Goal: Task Accomplishment & Management: Complete application form

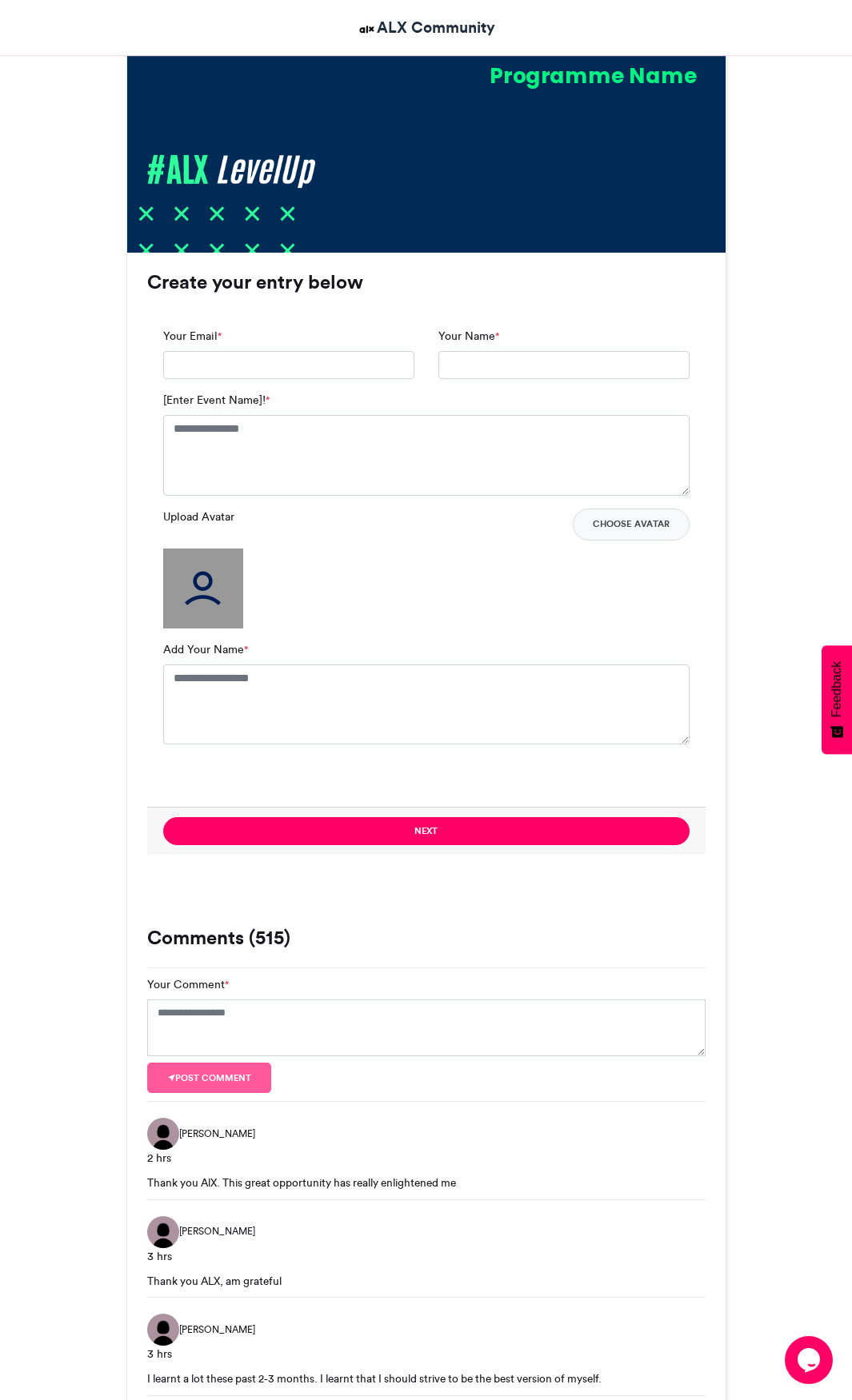
scroll to position [960, 0]
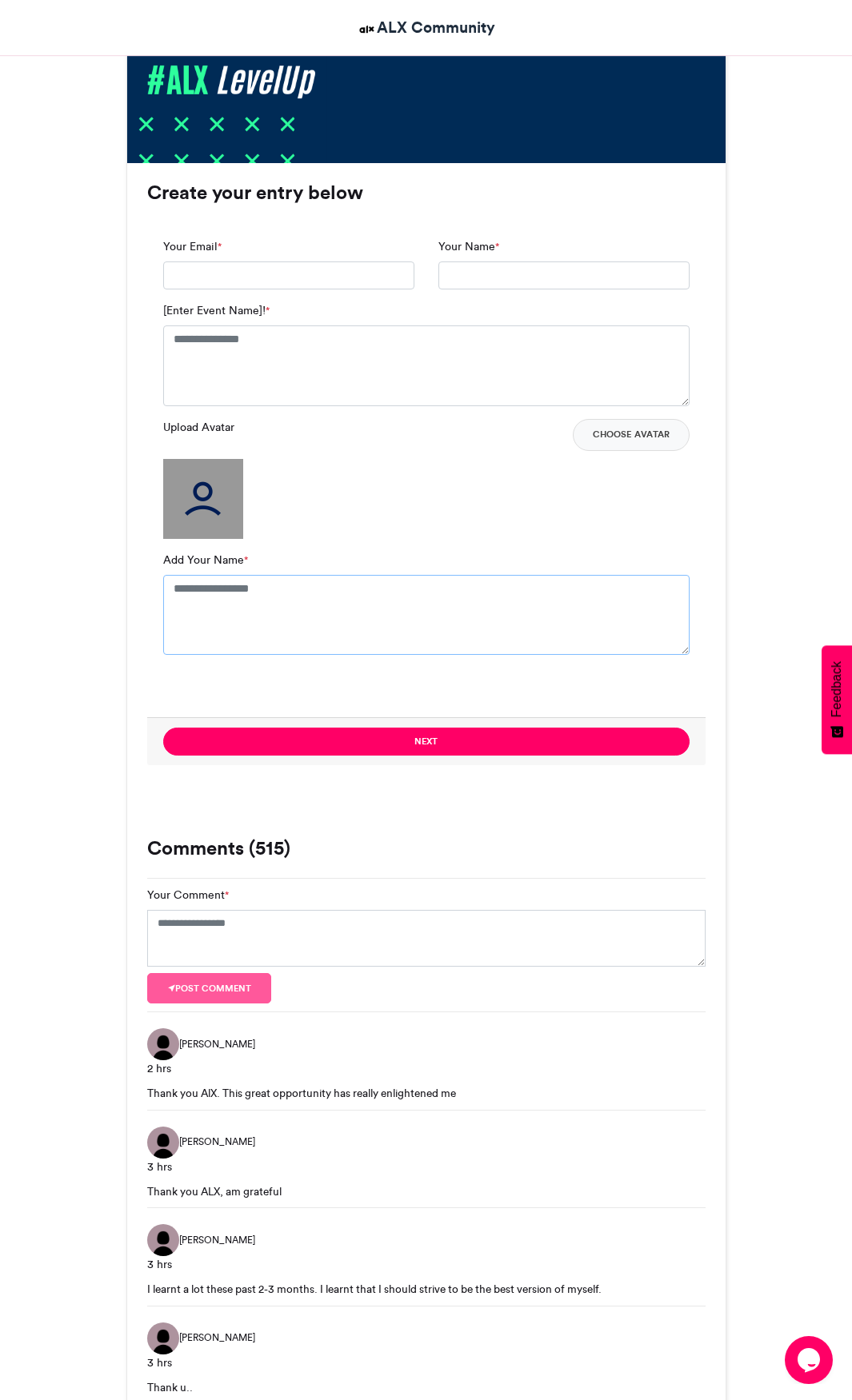
click at [261, 597] on textarea "Add Your Name *" at bounding box center [426, 614] width 526 height 80
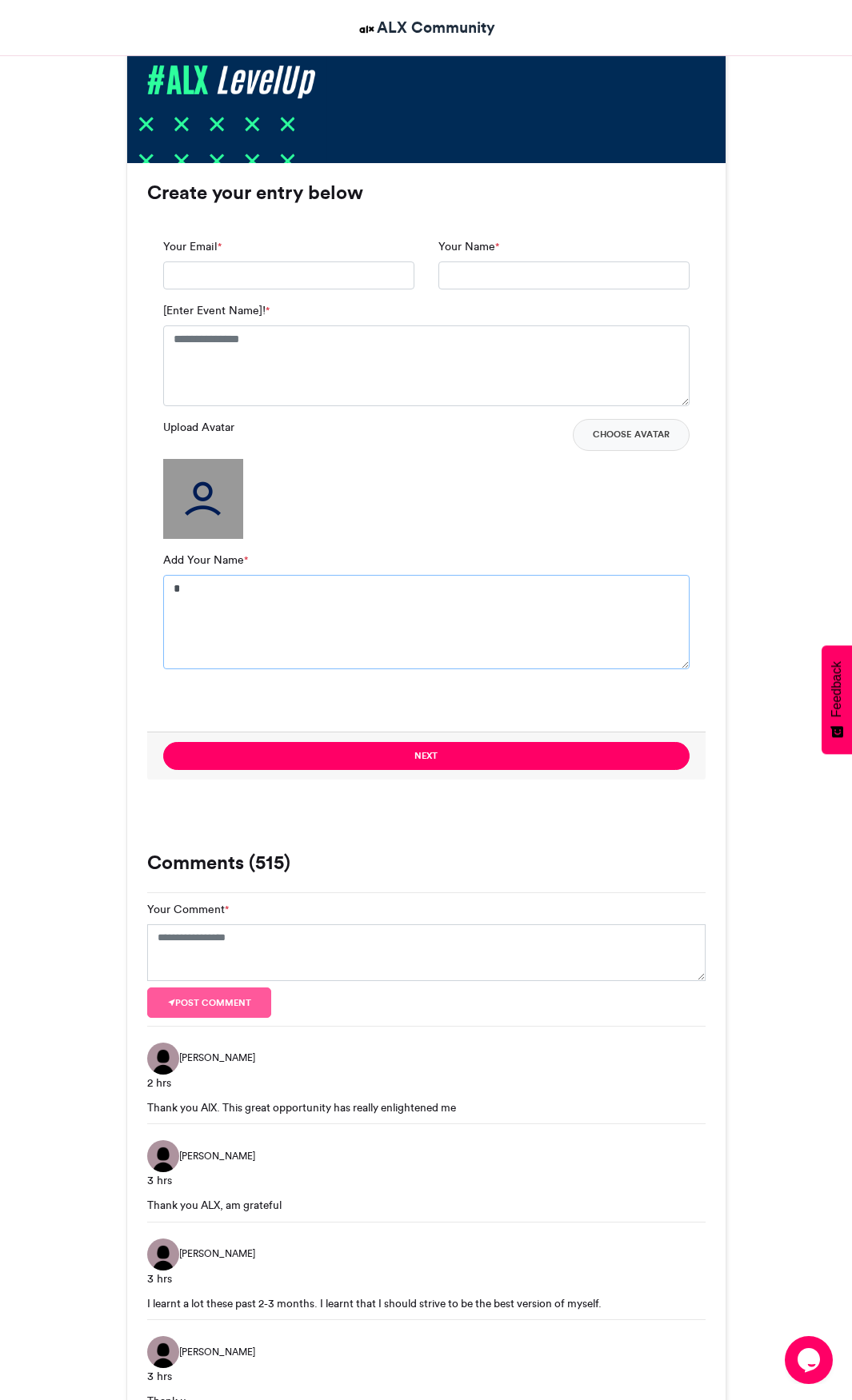
type textarea "**********"
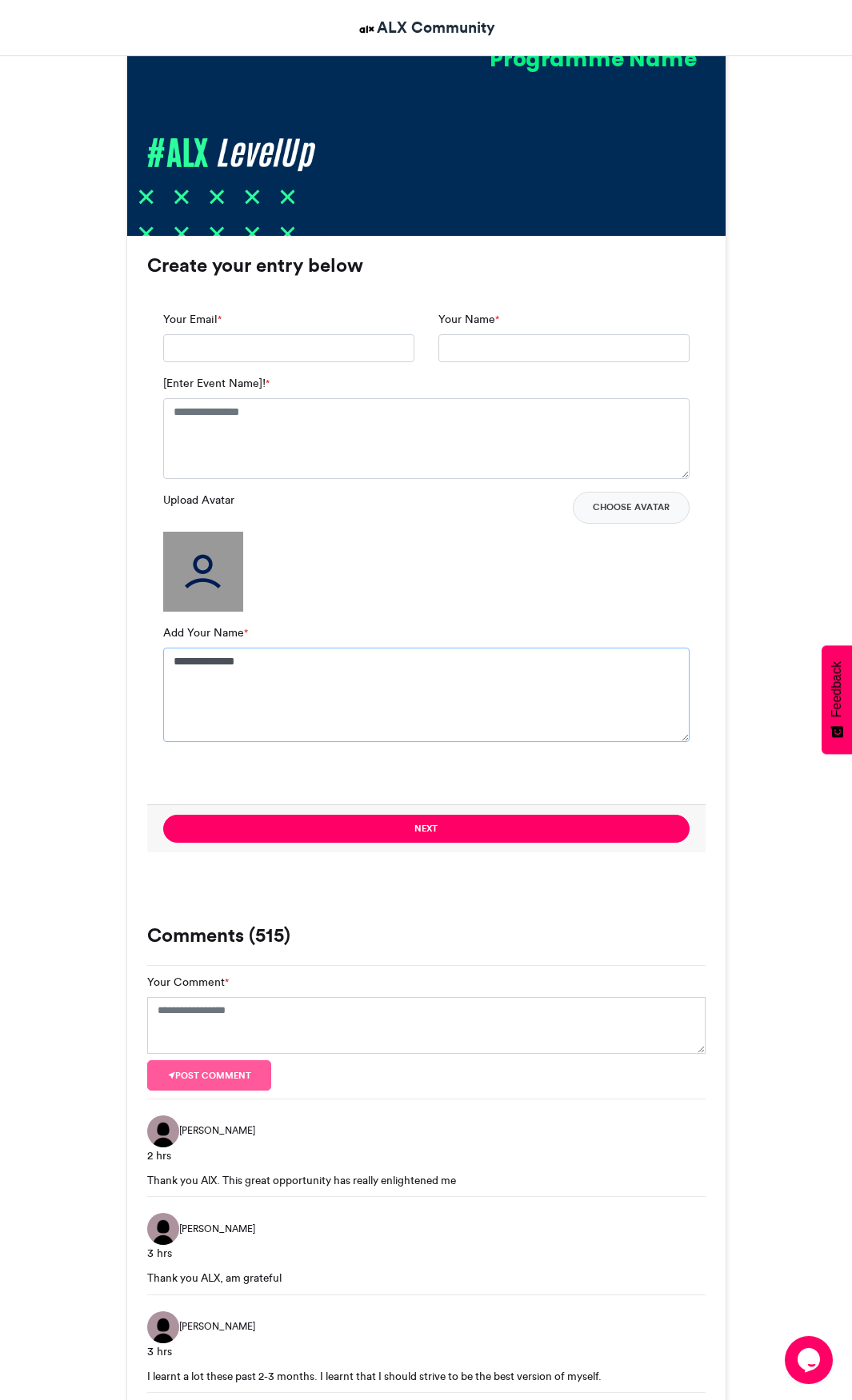
scroll to position [853, 0]
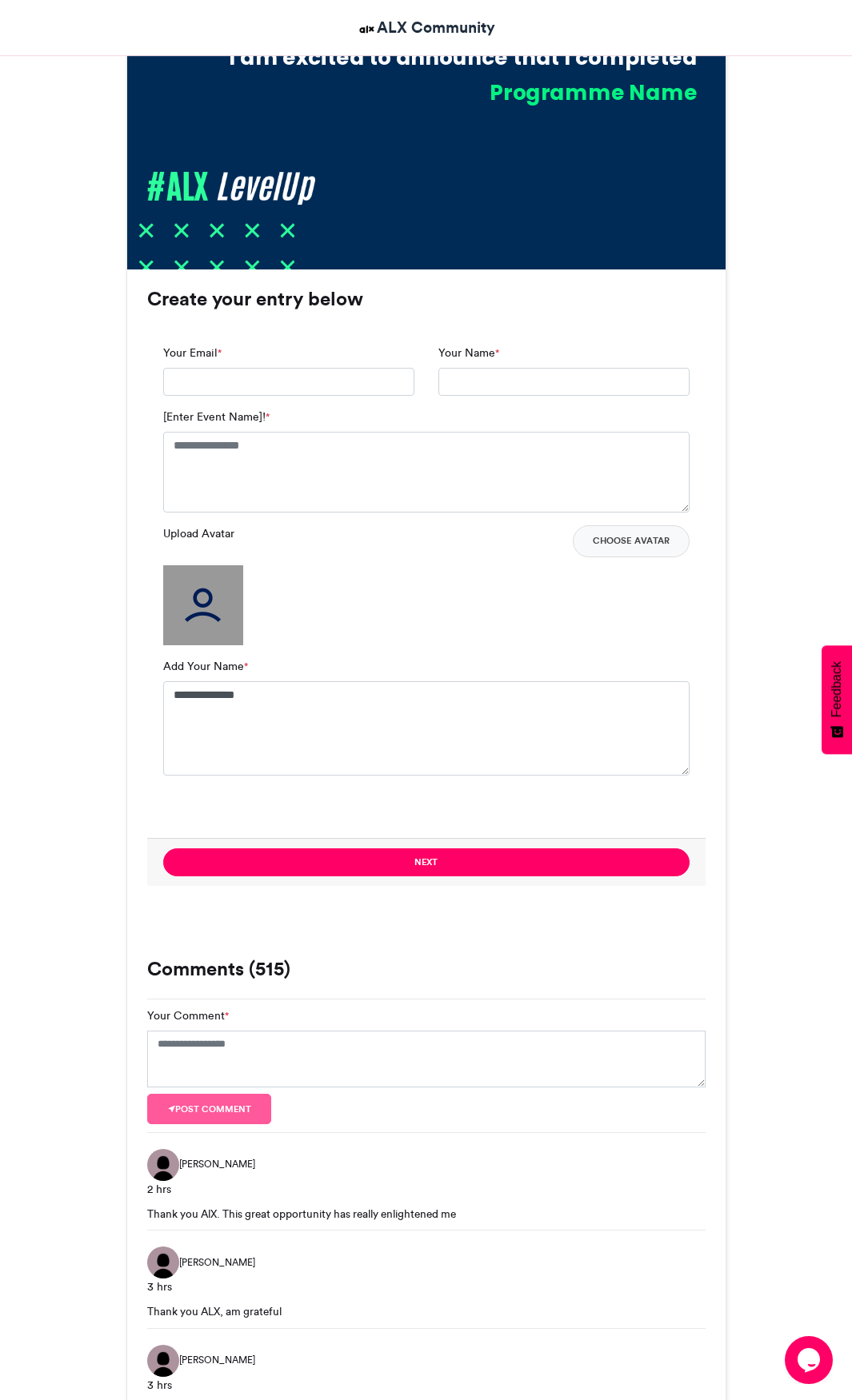
click at [203, 632] on img at bounding box center [203, 605] width 80 height 80
click at [208, 610] on img at bounding box center [203, 605] width 80 height 80
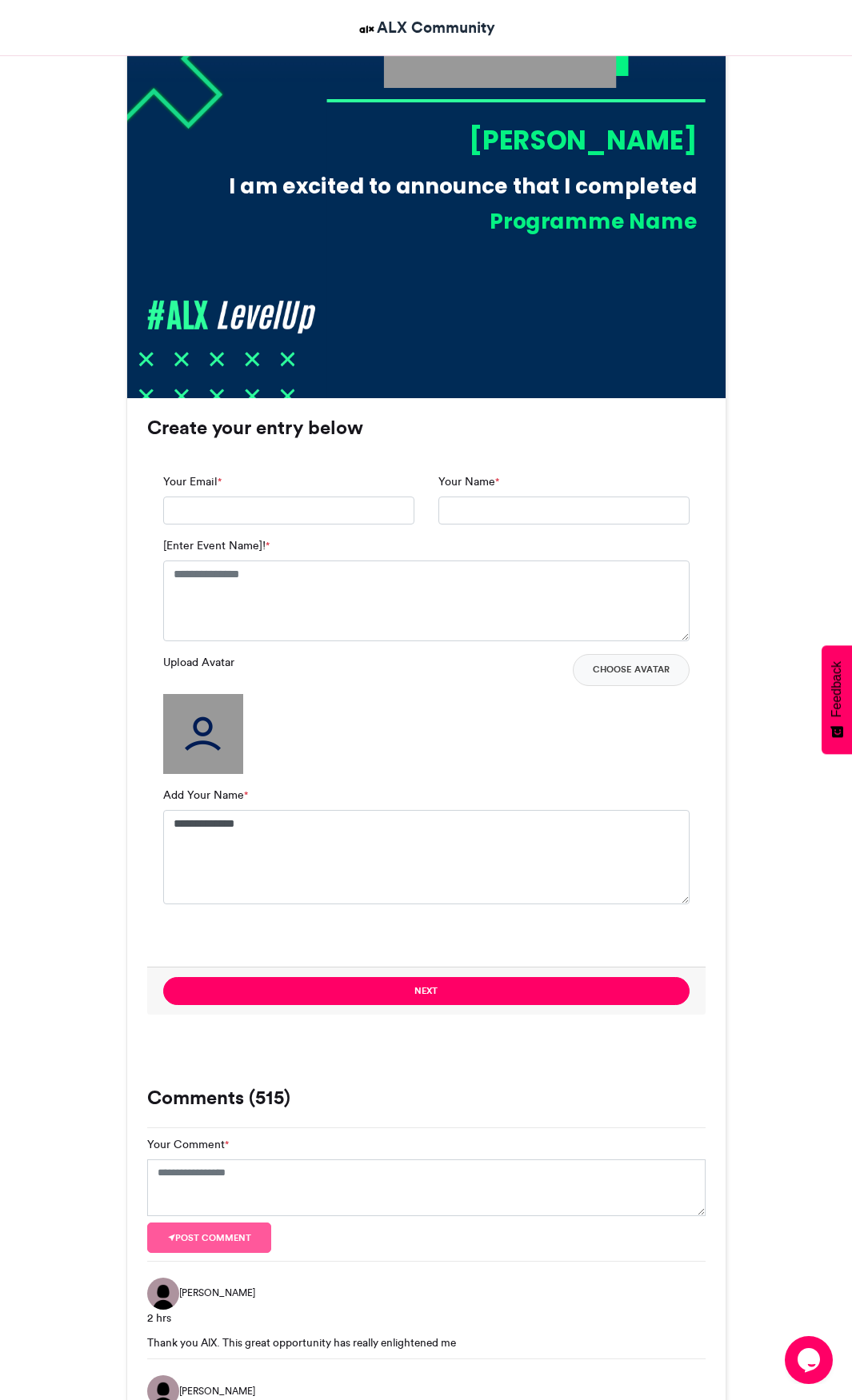
scroll to position [746, 0]
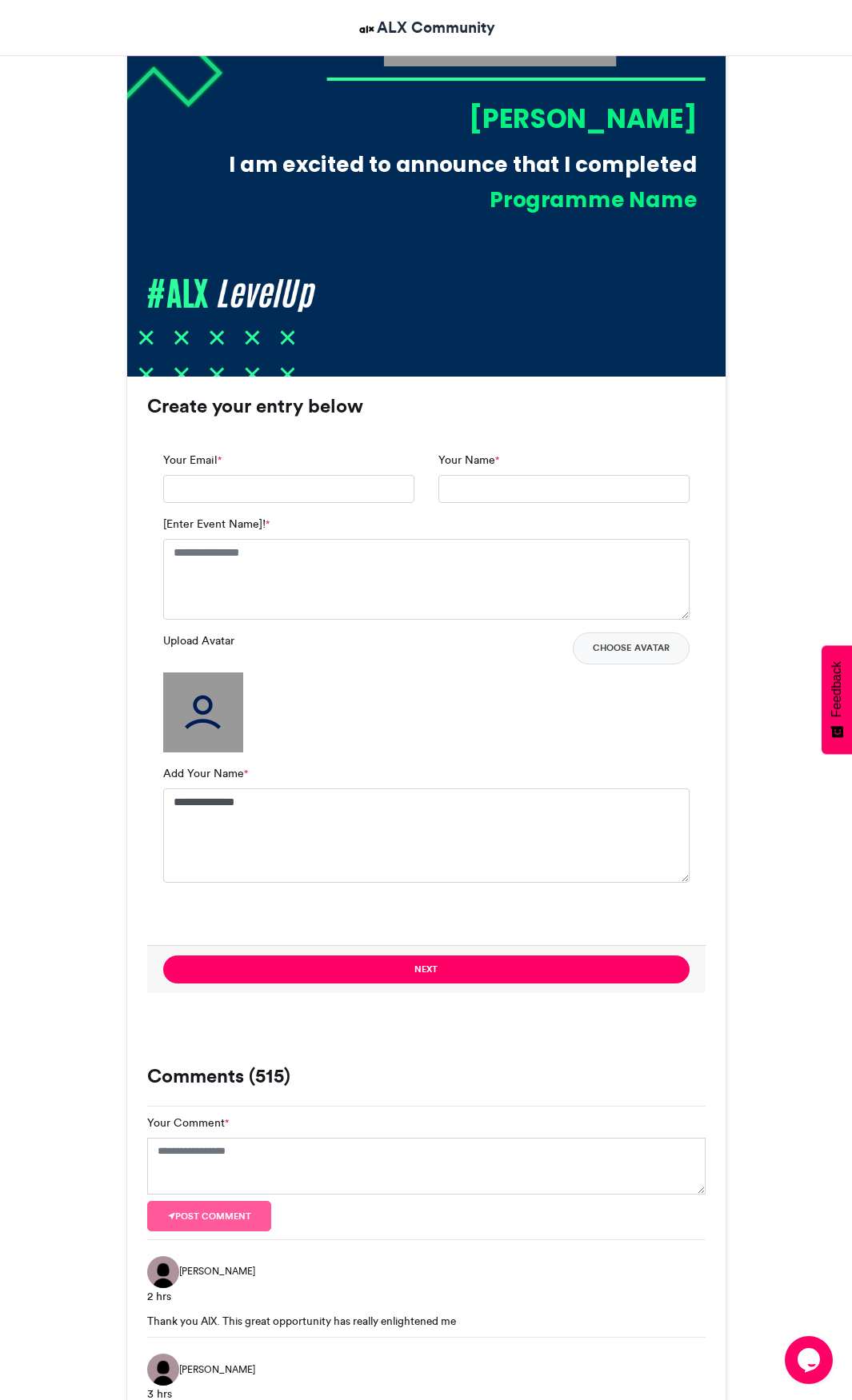
click at [213, 714] on img at bounding box center [203, 713] width 80 height 80
click at [646, 646] on button "Choose Avatar" at bounding box center [631, 648] width 116 height 32
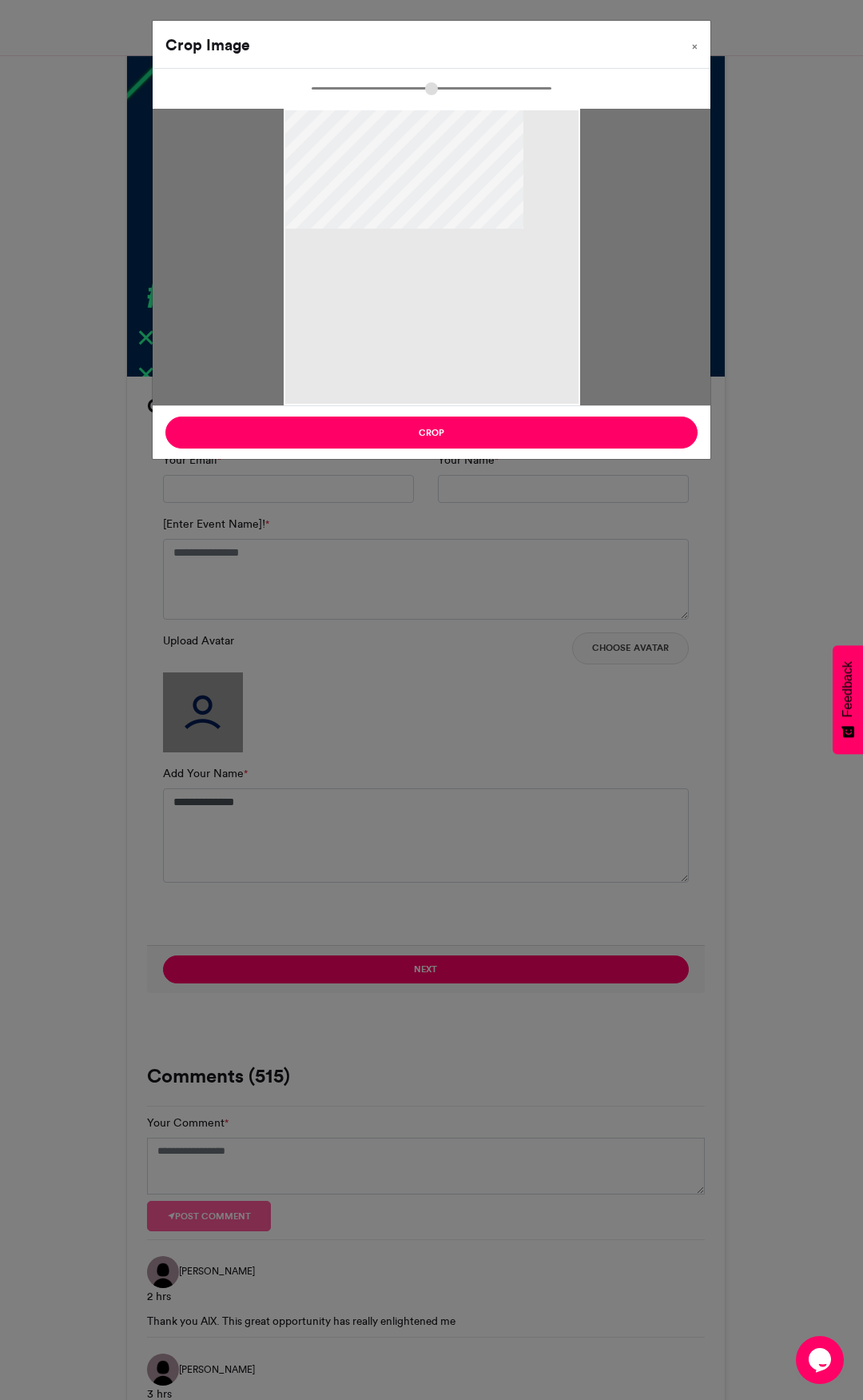
type input "******"
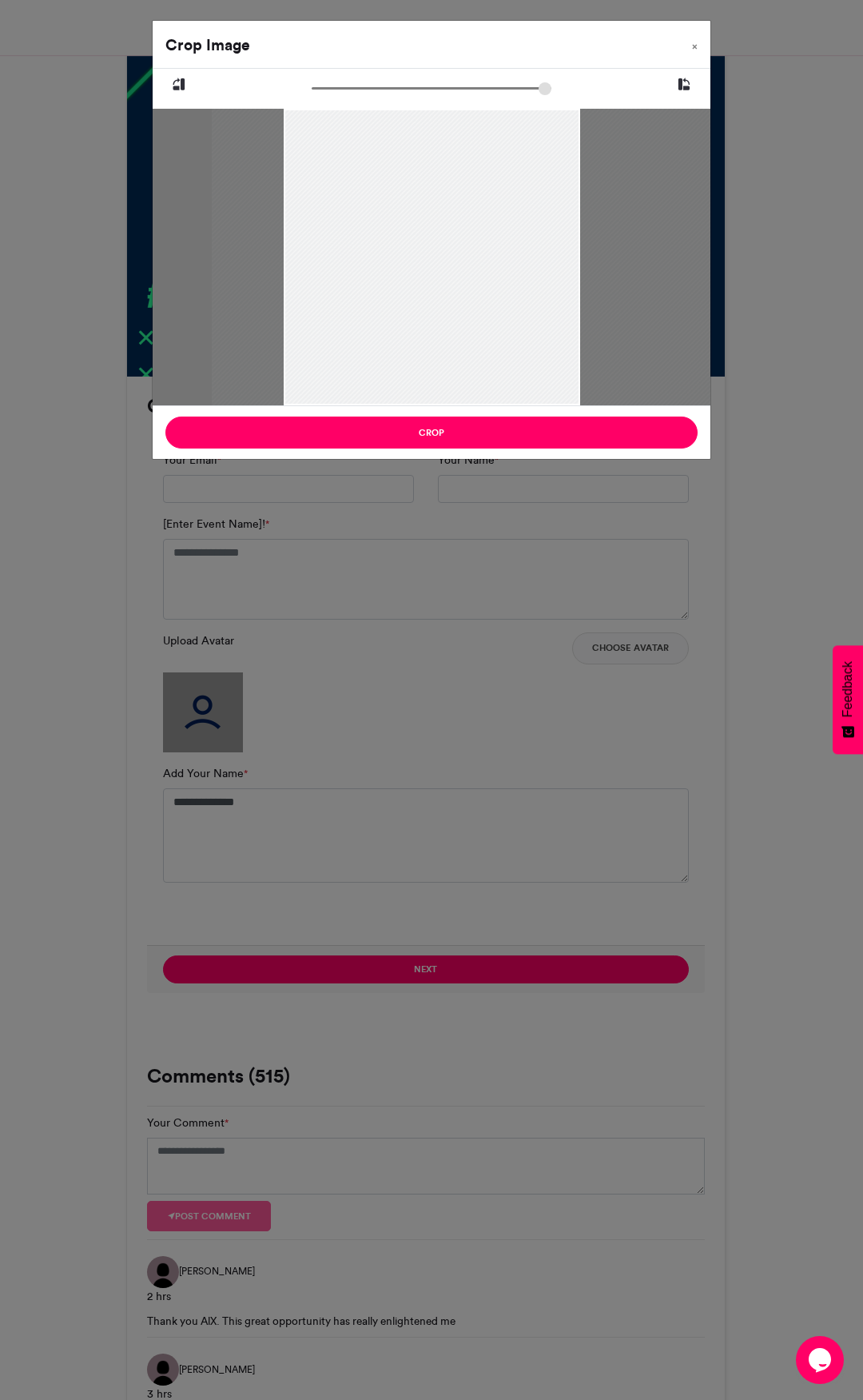
drag, startPoint x: 460, startPoint y: 295, endPoint x: 503, endPoint y: 271, distance: 49.2
click at [503, 271] on div at bounding box center [474, 257] width 528 height 297
click at [477, 433] on button "Crop" at bounding box center [432, 432] width 532 height 32
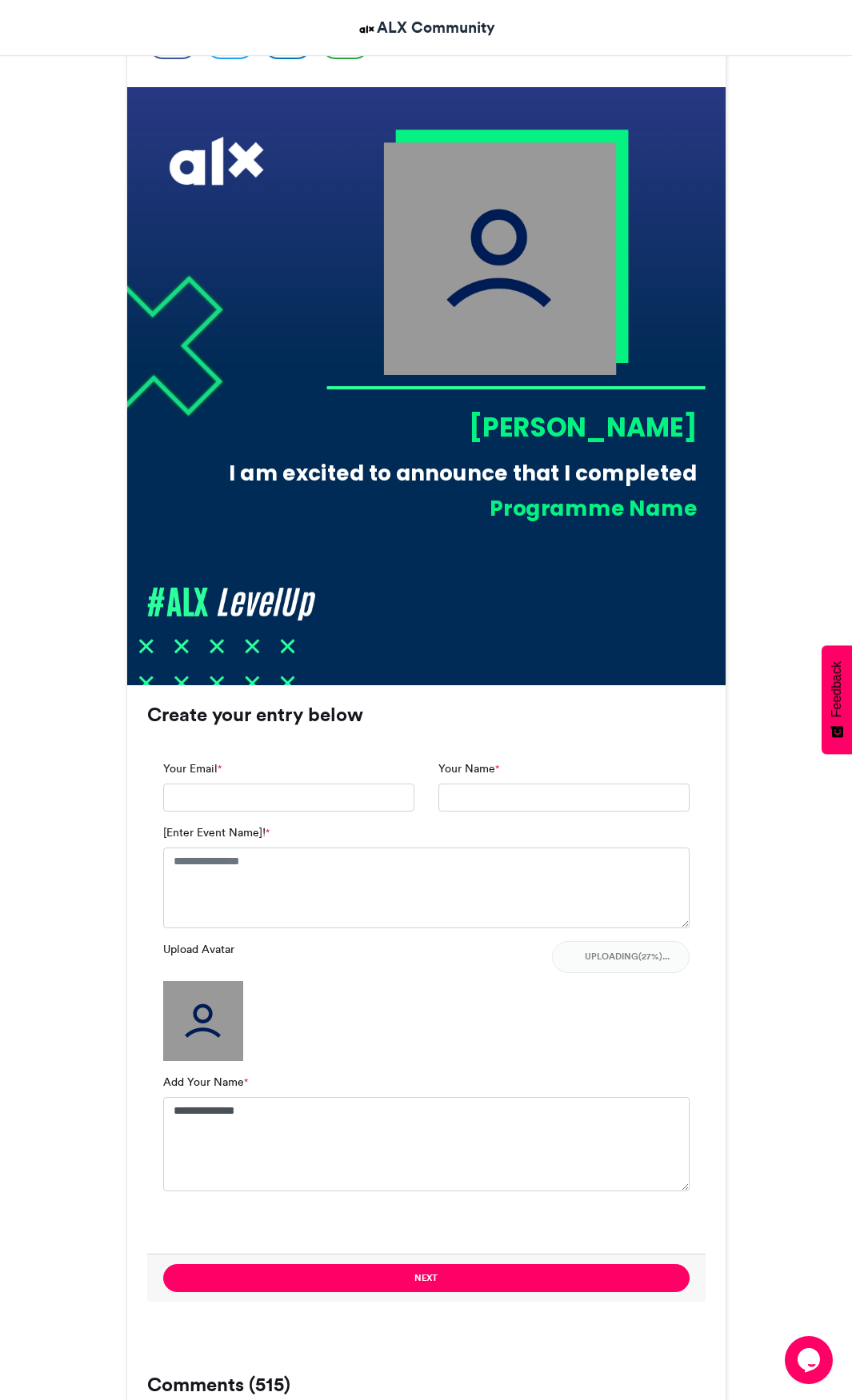
scroll to position [427, 0]
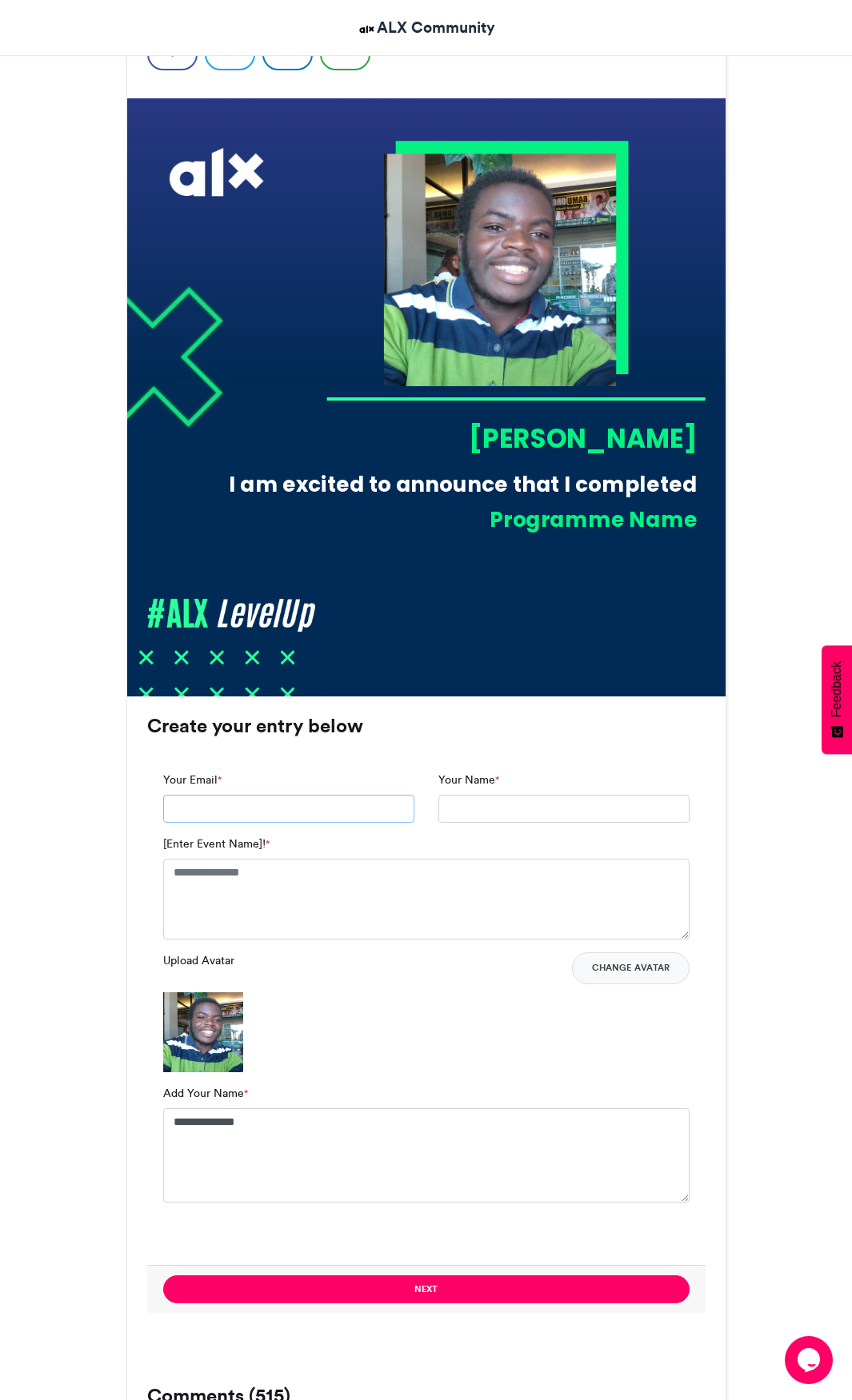
click at [298, 806] on input "Your Email *" at bounding box center [289, 809] width 251 height 29
click at [299, 806] on input "Your Email *" at bounding box center [289, 809] width 251 height 29
type input "**********"
type input "******"
click at [273, 887] on textarea "[Enter Event Name]! *" at bounding box center [426, 898] width 526 height 80
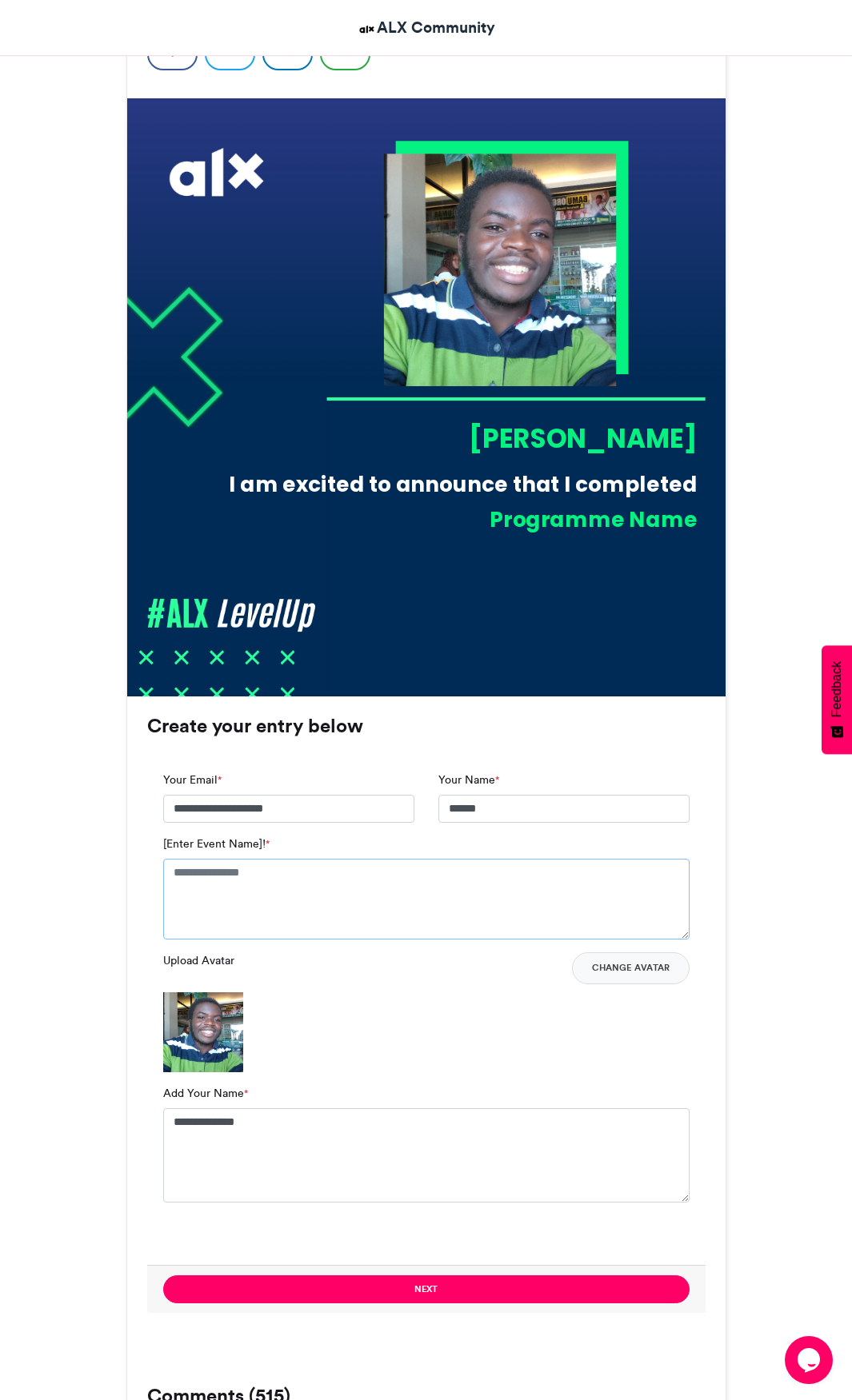
type textarea "*"
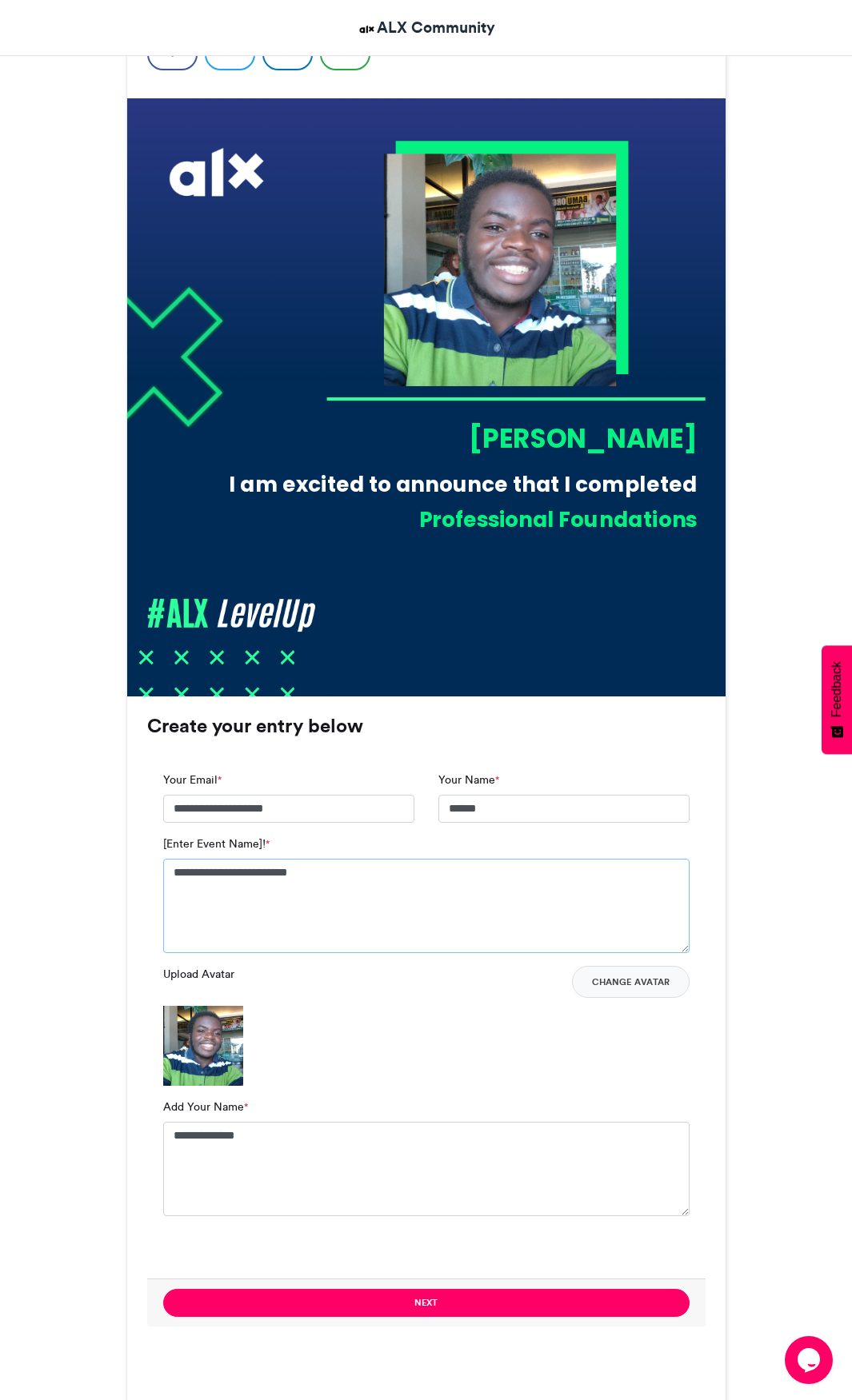
type textarea "**********"
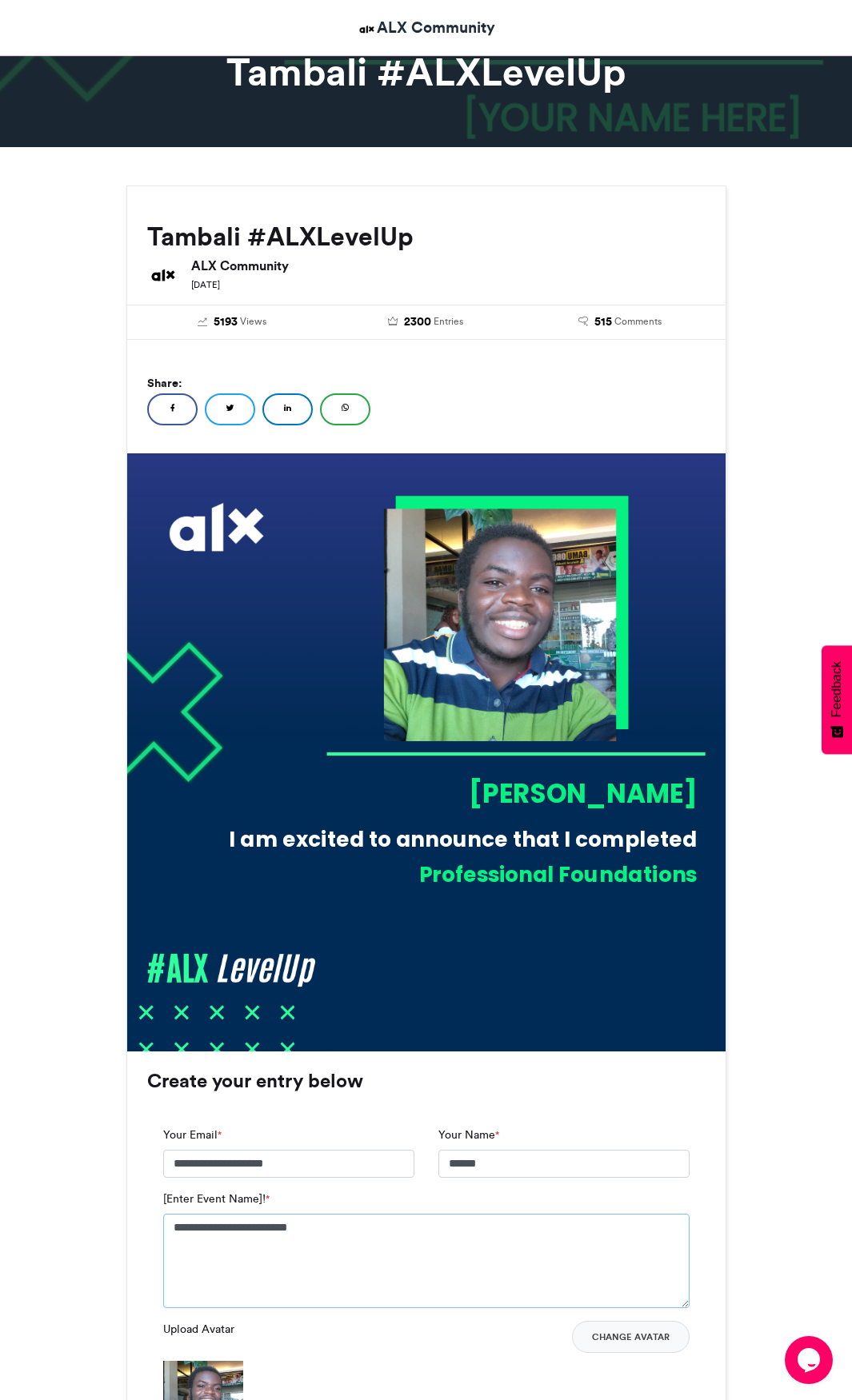
scroll to position [106, 0]
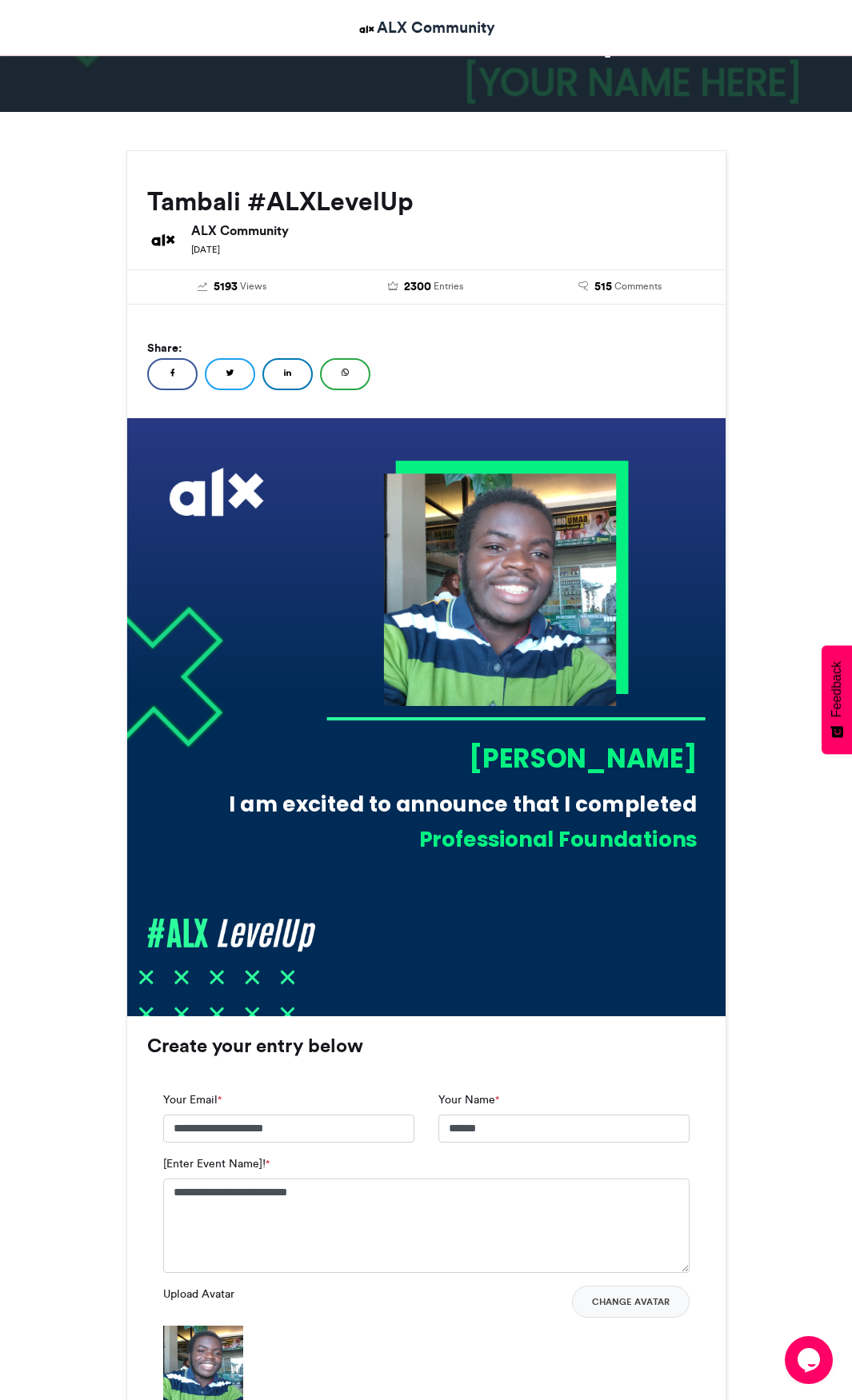
click at [335, 373] on link "WhatsApp" at bounding box center [346, 373] width 51 height 32
click at [282, 364] on link "LinkedIn" at bounding box center [288, 373] width 51 height 32
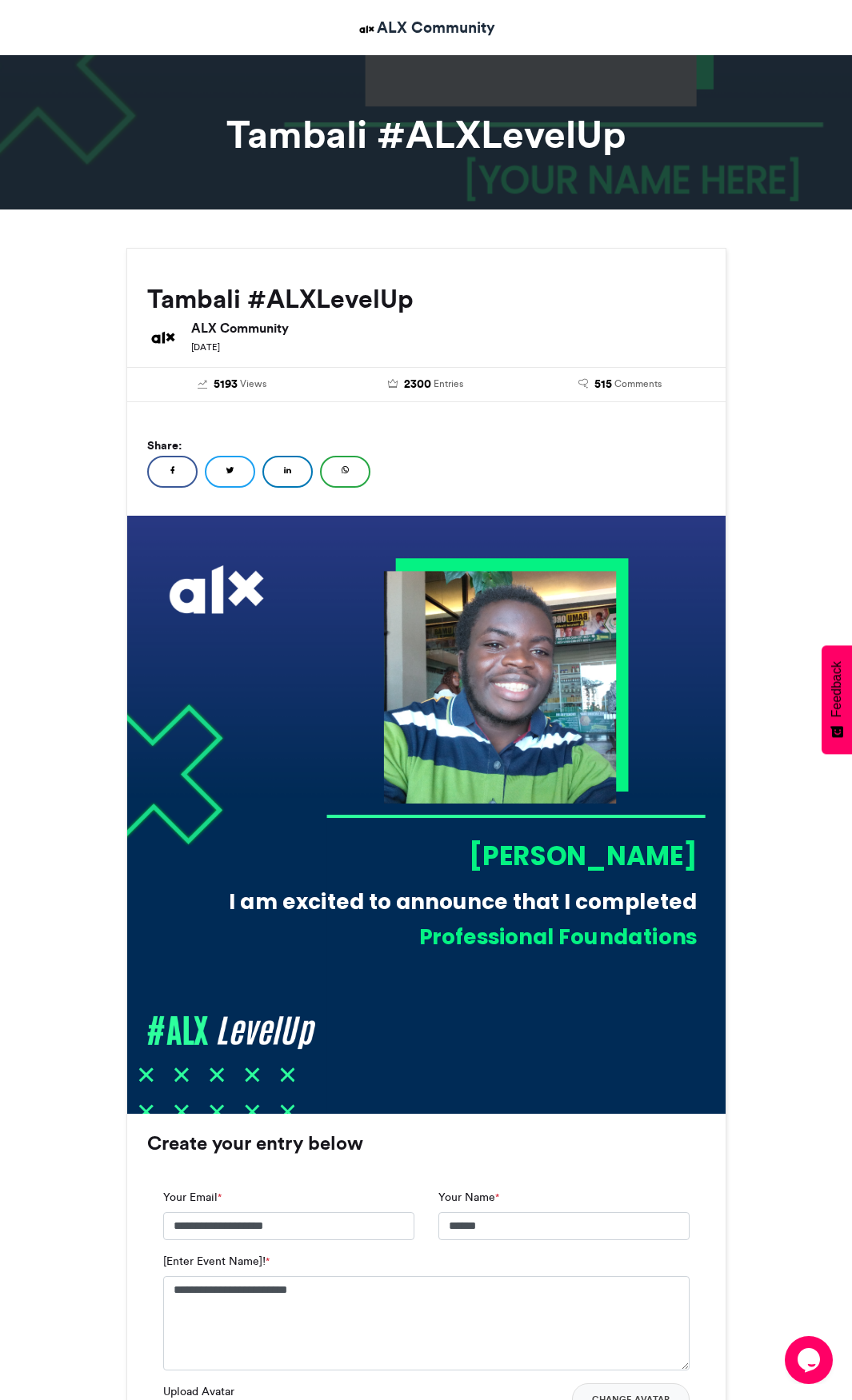
scroll to position [0, 0]
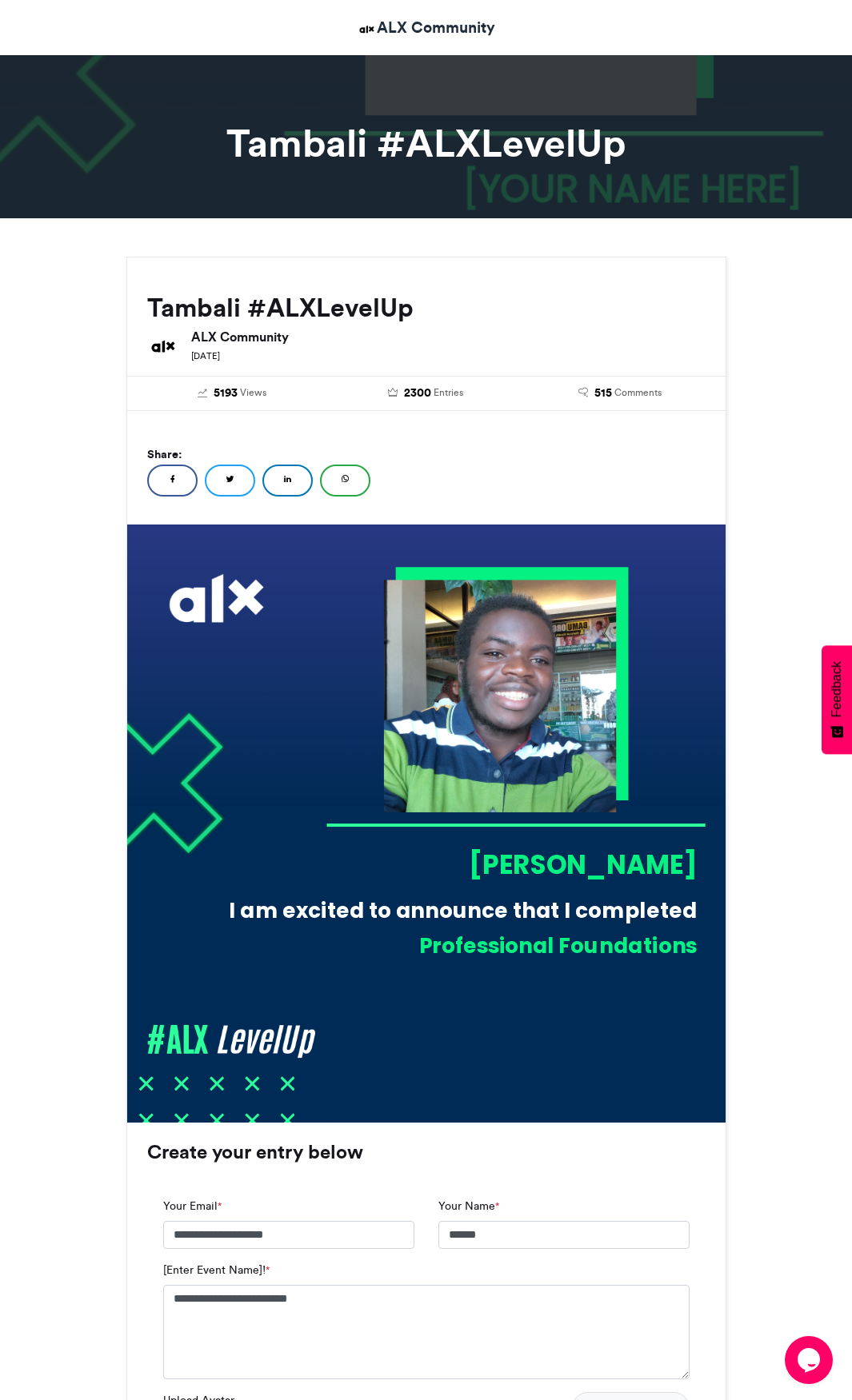
click at [496, 864] on div "[PERSON_NAME]" at bounding box center [511, 864] width 371 height 37
click at [550, 1051] on img at bounding box center [426, 824] width 598 height 598
click at [551, 1051] on img at bounding box center [426, 824] width 598 height 598
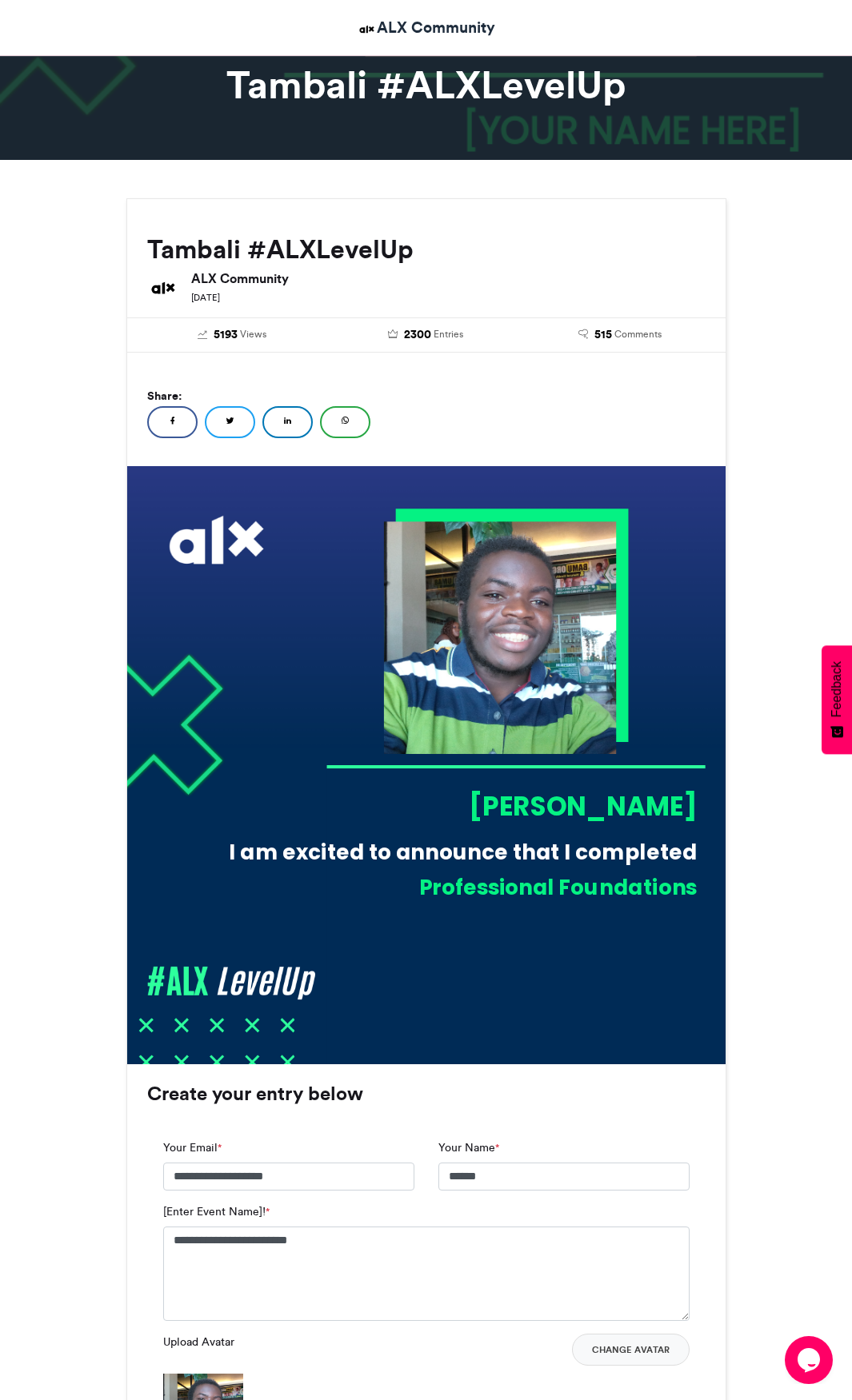
scroll to position [106, 0]
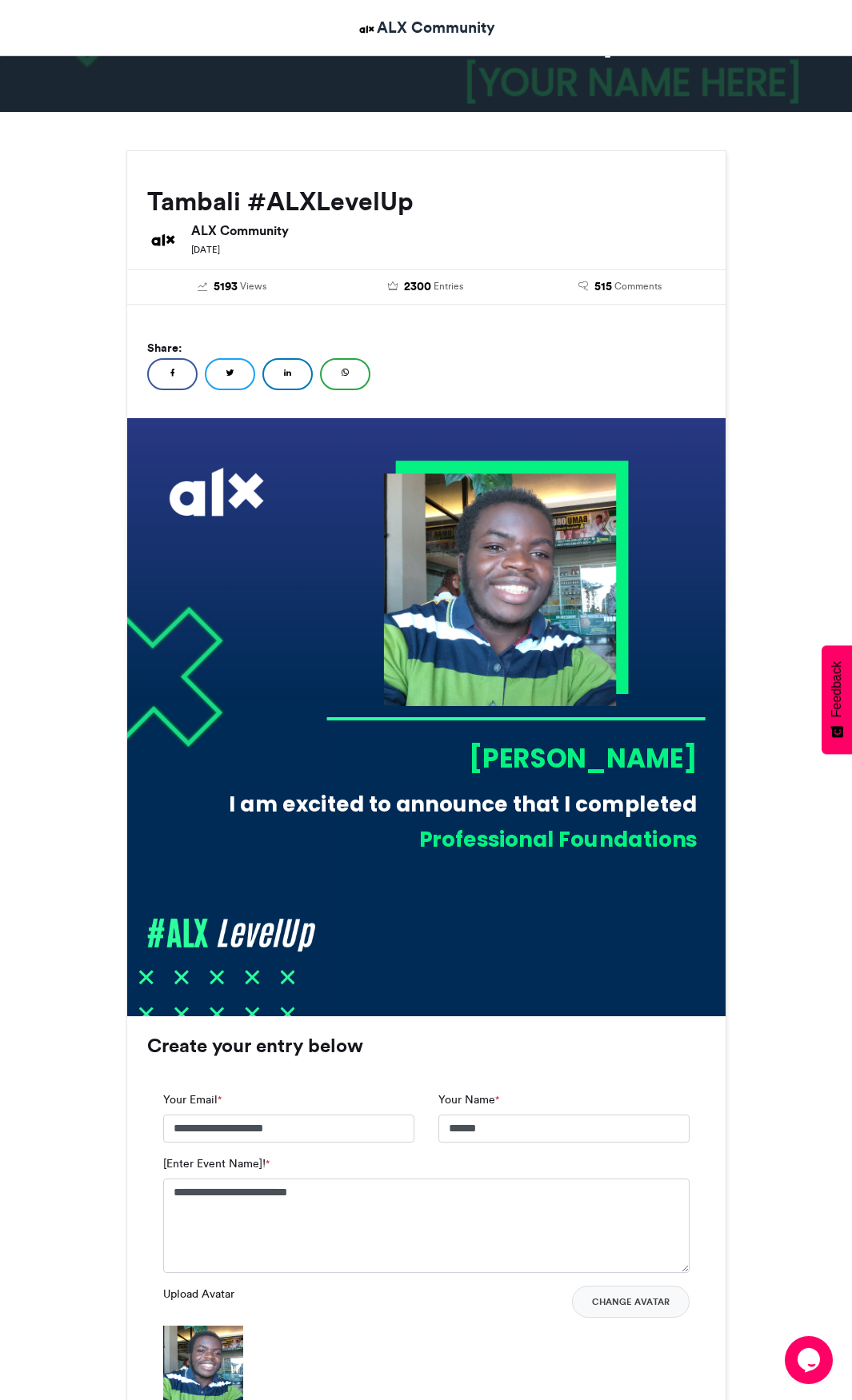
click at [246, 806] on div "I am excited to announce that I completed" at bounding box center [456, 804] width 483 height 30
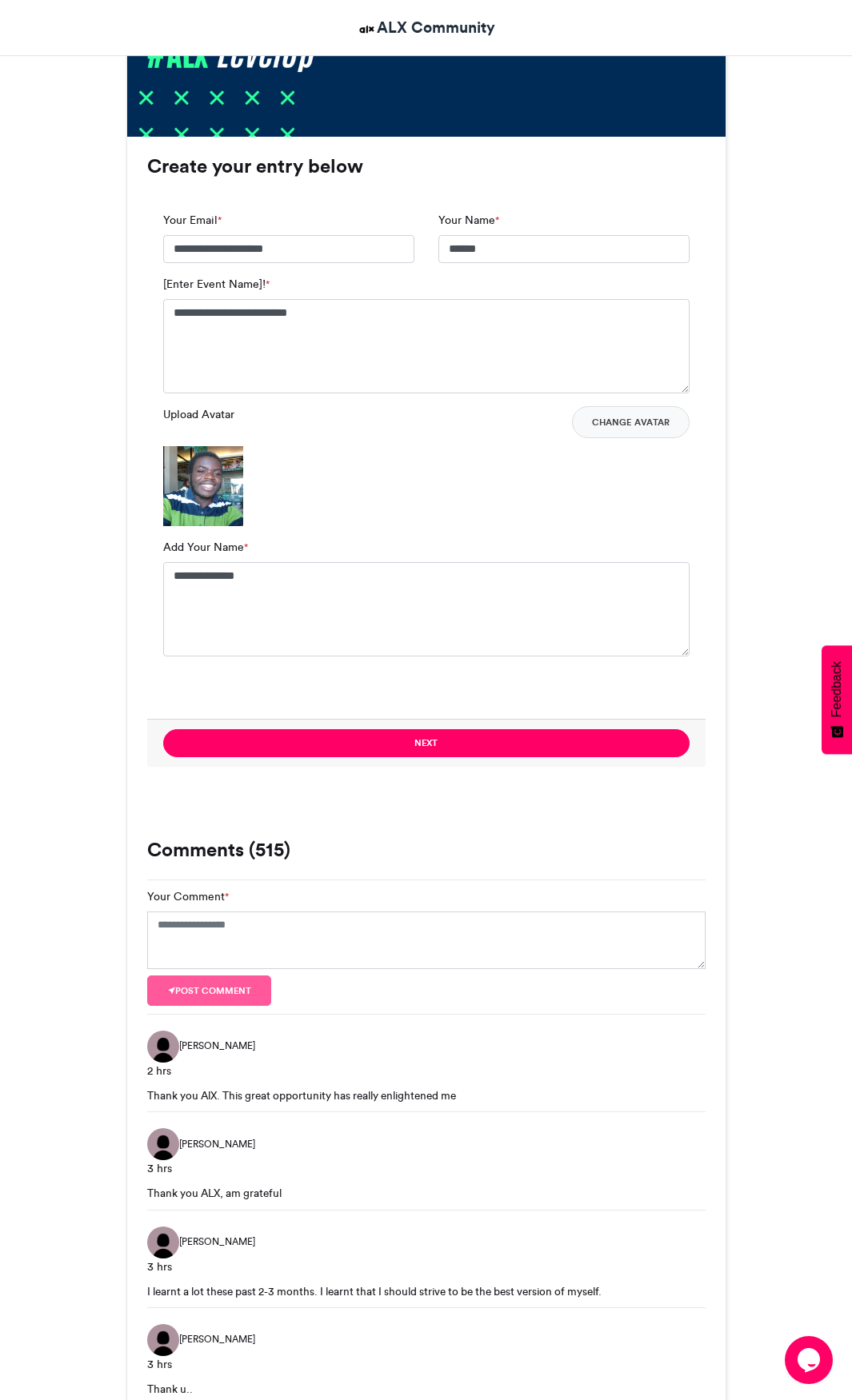
scroll to position [985, 0]
click at [394, 743] on button "Next" at bounding box center [426, 743] width 526 height 28
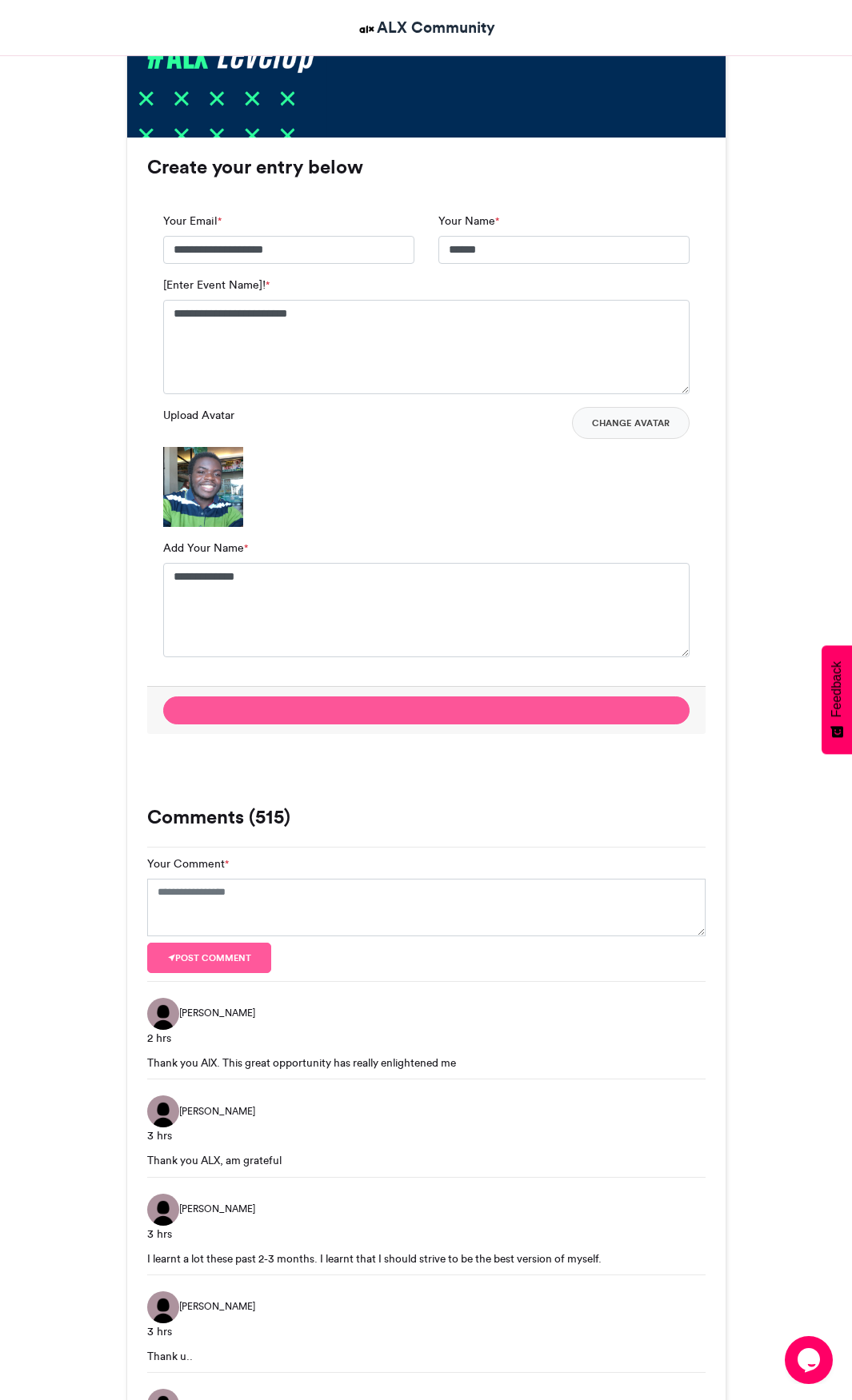
scroll to position [0, 0]
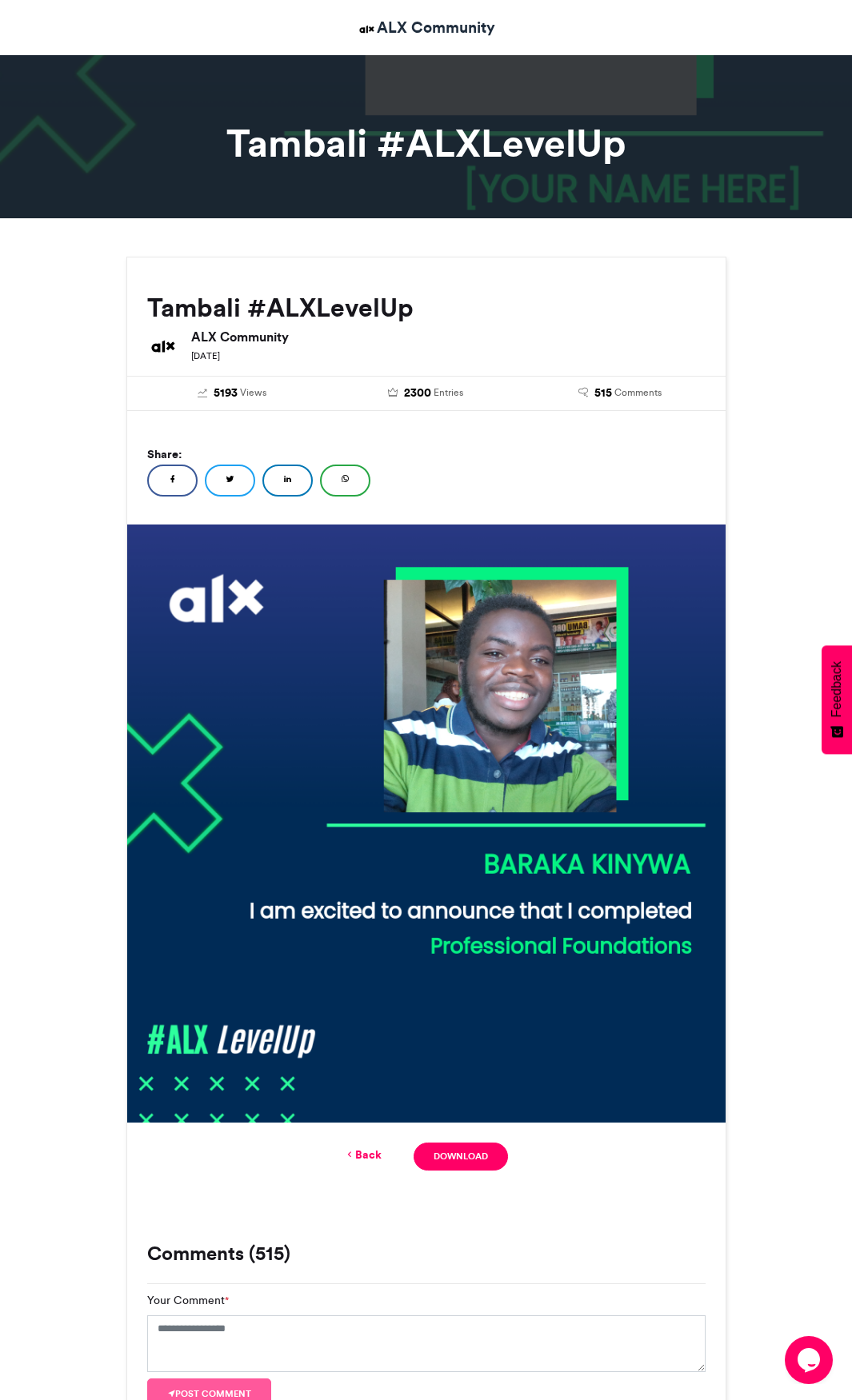
click at [472, 1150] on link "Download" at bounding box center [460, 1156] width 94 height 28
